Goal: Find specific page/section: Find specific page/section

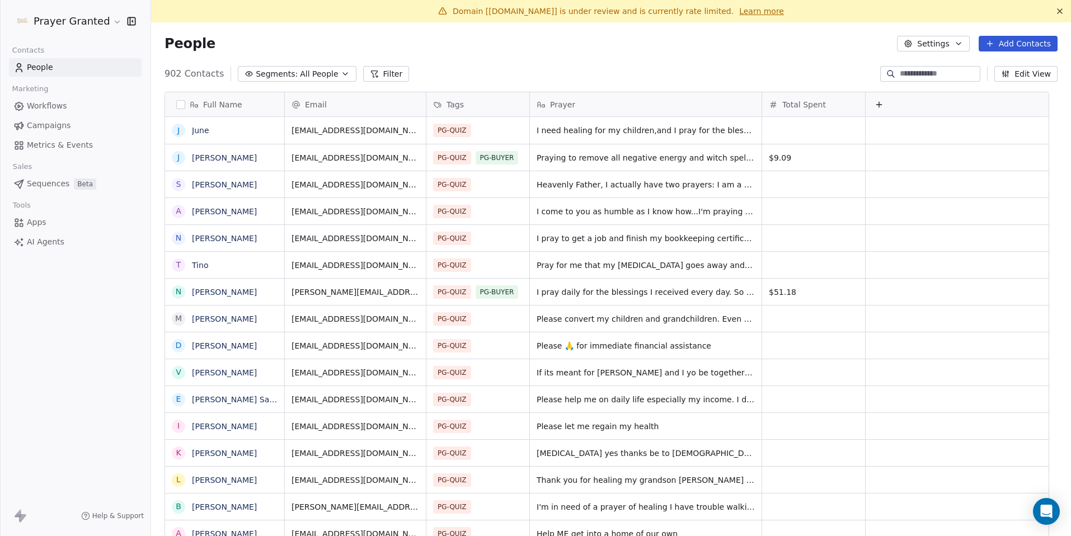
scroll to position [463, 903]
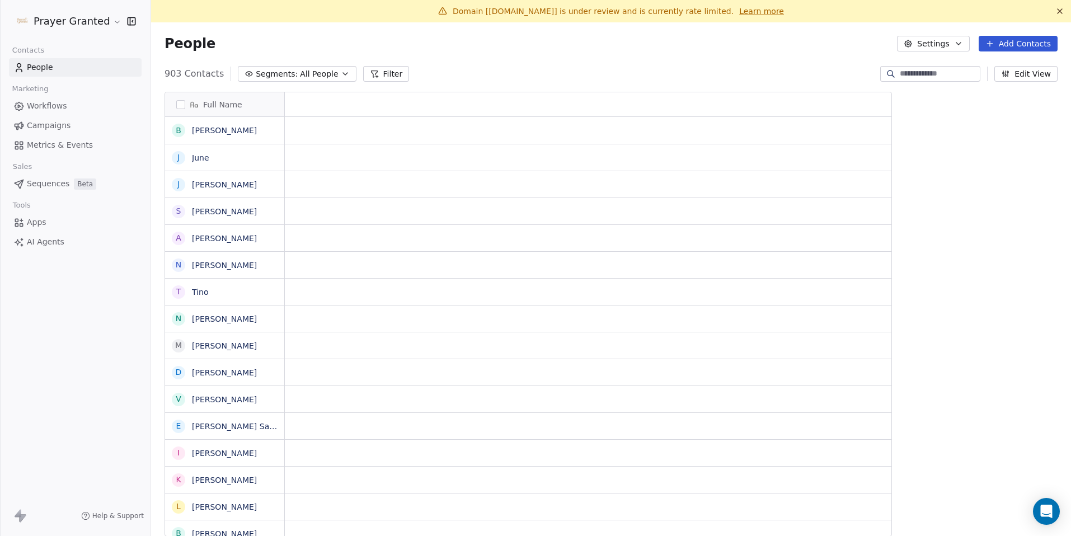
scroll to position [463, 903]
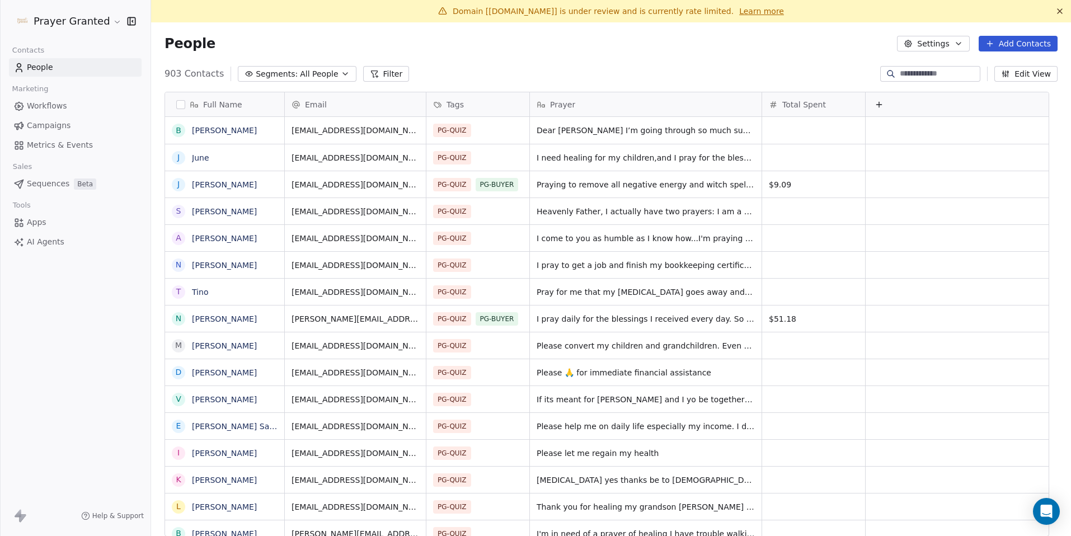
scroll to position [463, 903]
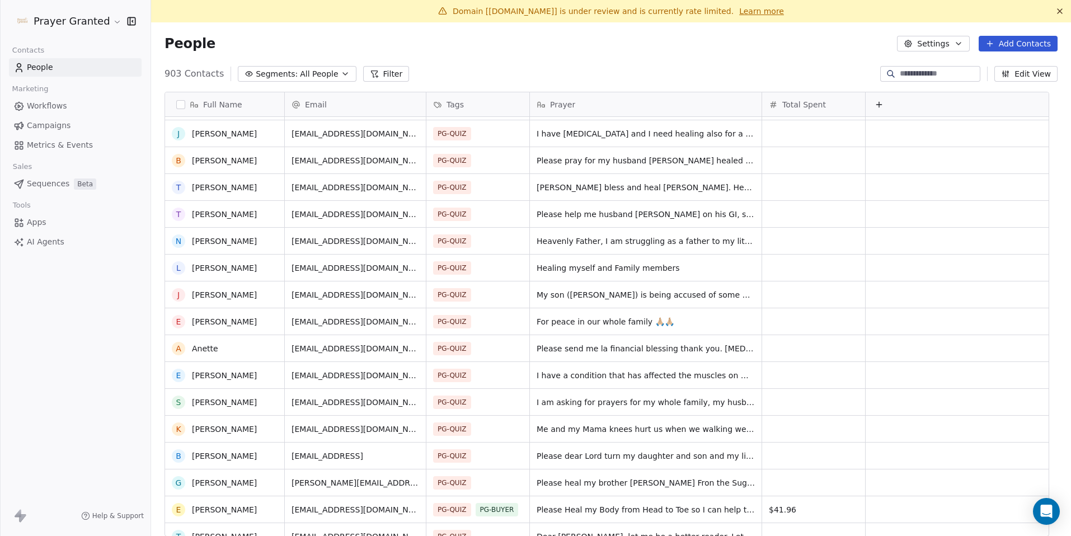
scroll to position [614, 0]
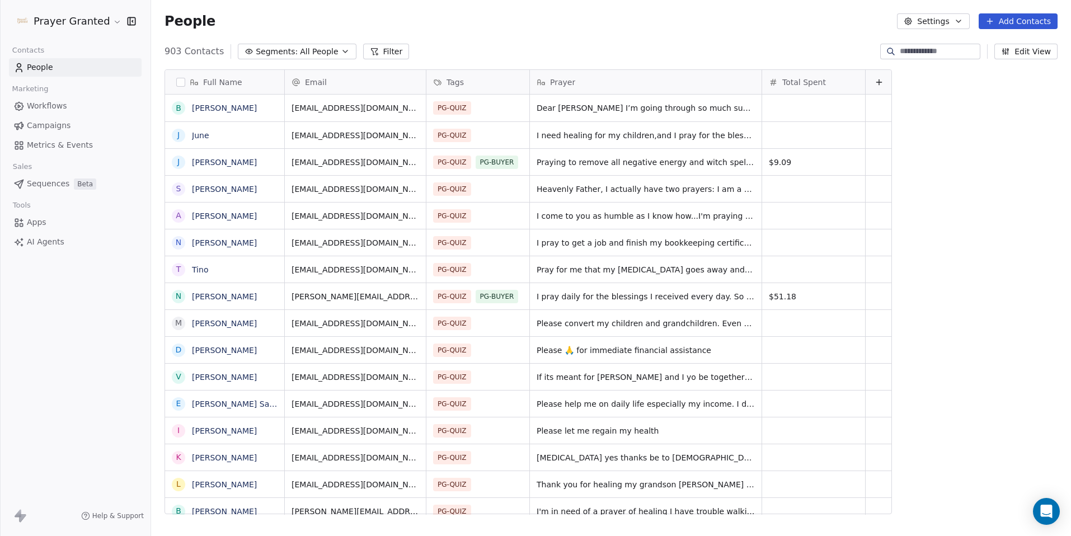
scroll to position [9, 9]
